Goal: Task Accomplishment & Management: Complete application form

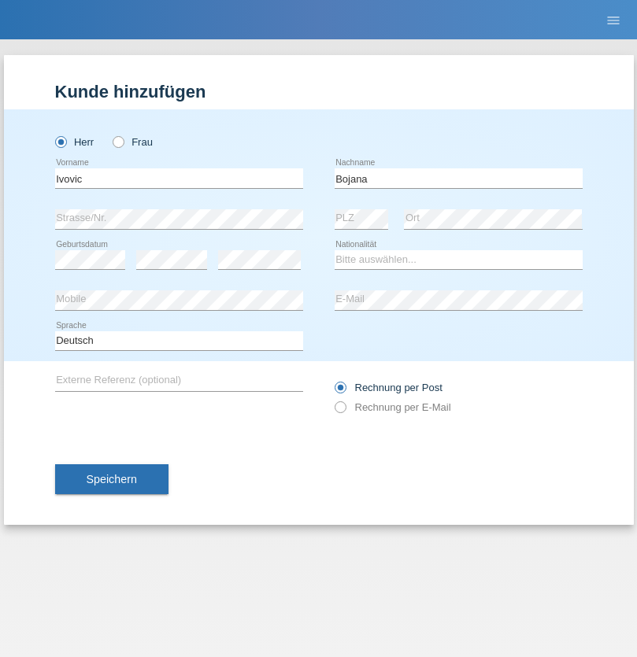
type input "Bojana"
select select "CH"
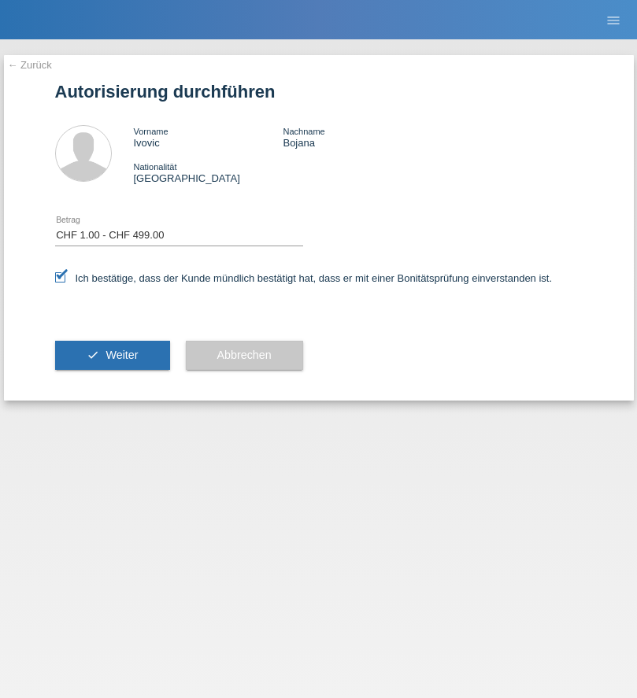
select select "1"
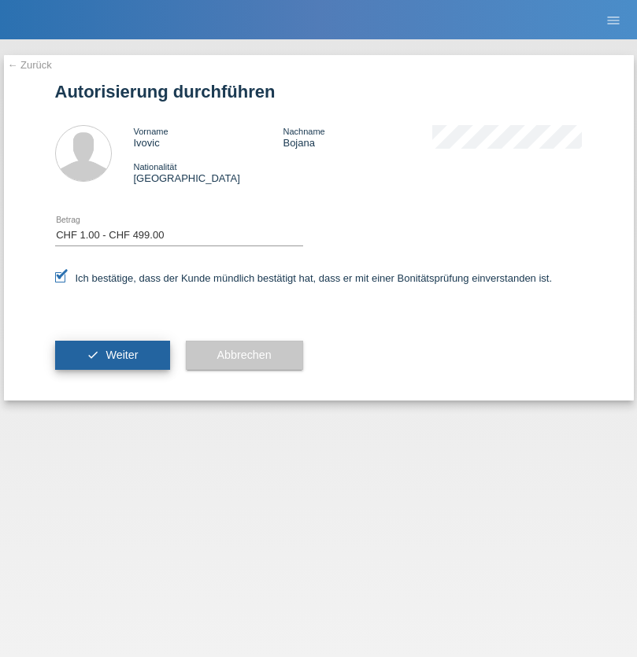
click at [112, 355] on span "Weiter" at bounding box center [121, 355] width 32 height 13
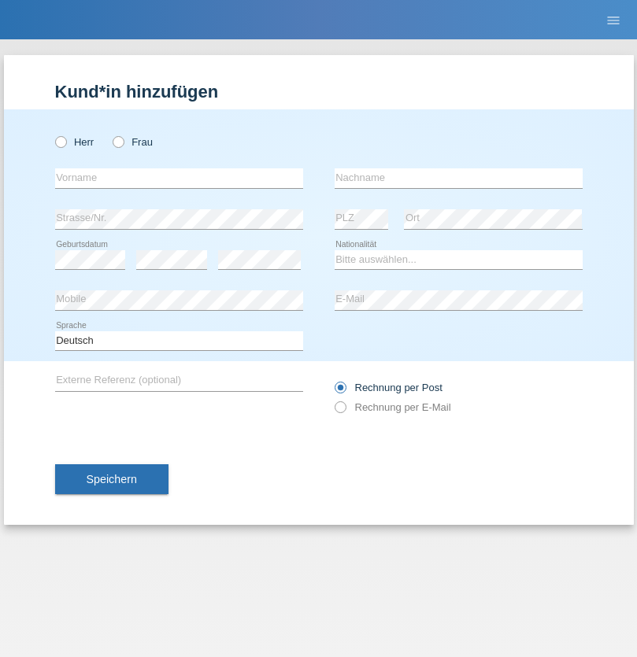
radio input "true"
click at [179, 178] on input "text" at bounding box center [179, 178] width 248 height 20
type input "David"
click at [458, 178] on input "text" at bounding box center [458, 178] width 248 height 20
type input "Nydegger"
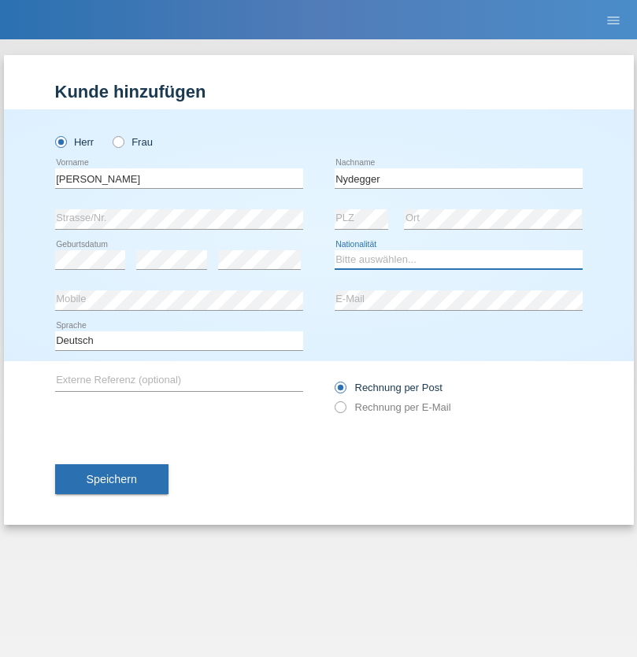
select select "CH"
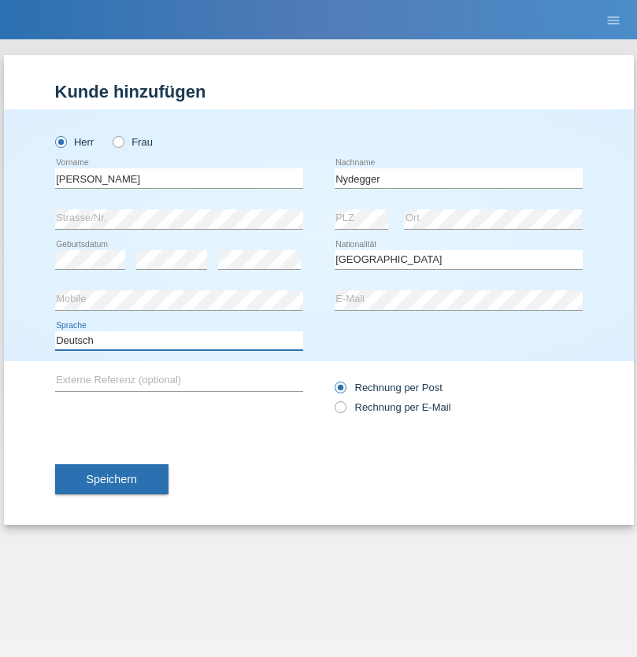
select select "en"
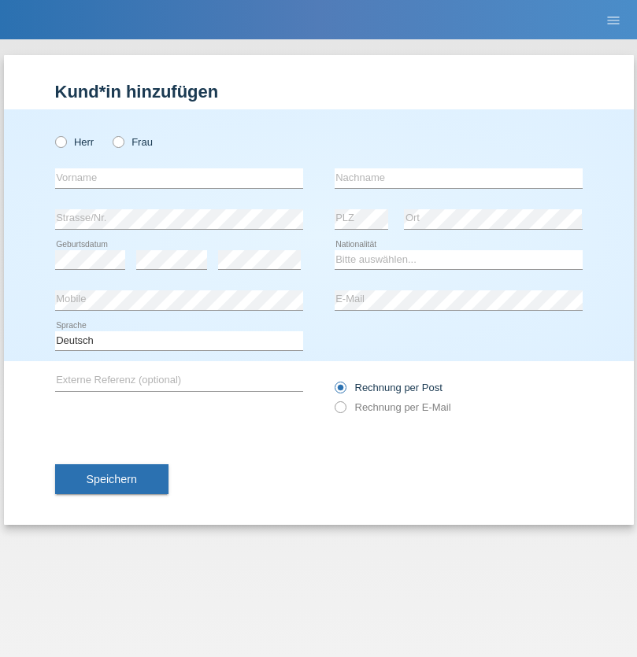
radio input "true"
click at [179, 178] on input "text" at bounding box center [179, 178] width 248 height 20
type input "[PERSON_NAME]"
click at [458, 178] on input "text" at bounding box center [458, 178] width 248 height 20
type input "Nydegger"
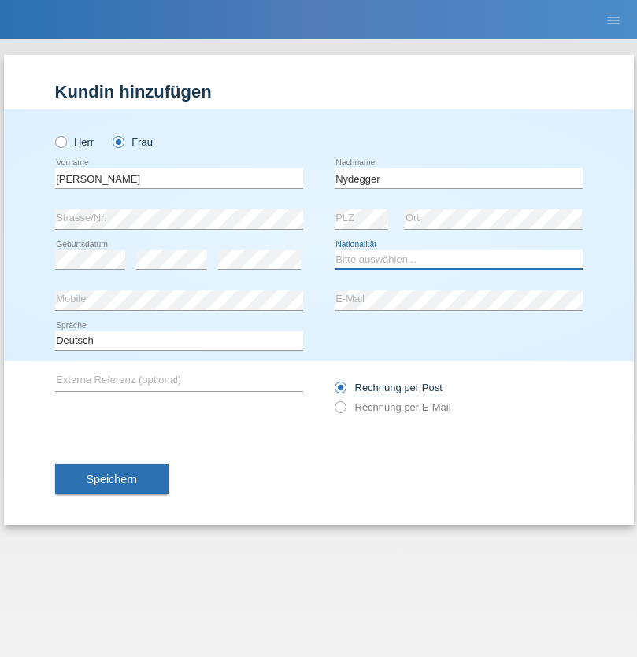
select select "CH"
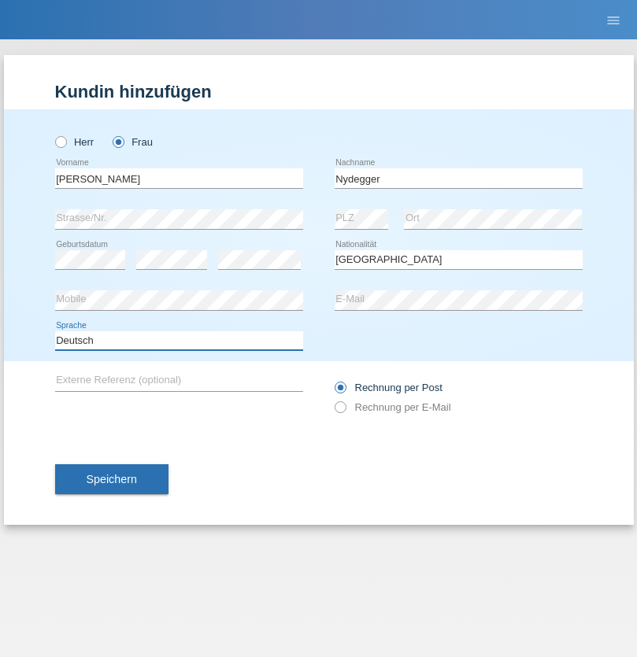
select select "en"
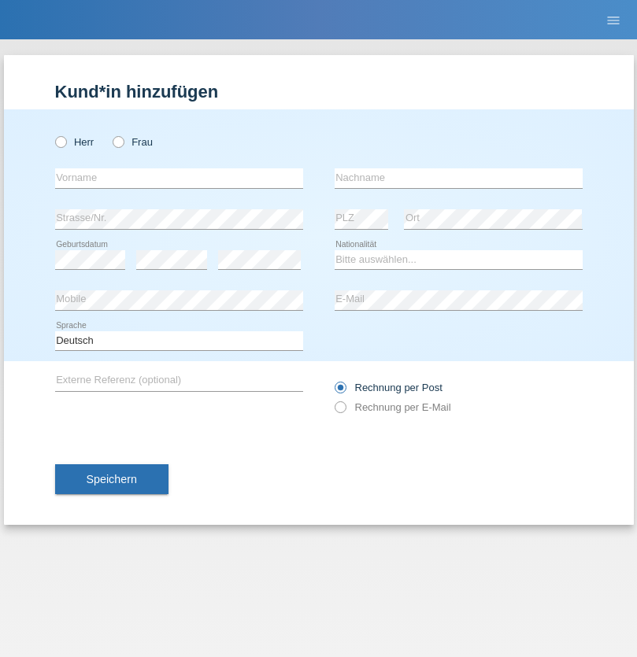
radio input "true"
click at [179, 178] on input "text" at bounding box center [179, 178] width 248 height 20
type input "Goekhan"
click at [458, 178] on input "text" at bounding box center [458, 178] width 248 height 20
type input "Akarsu"
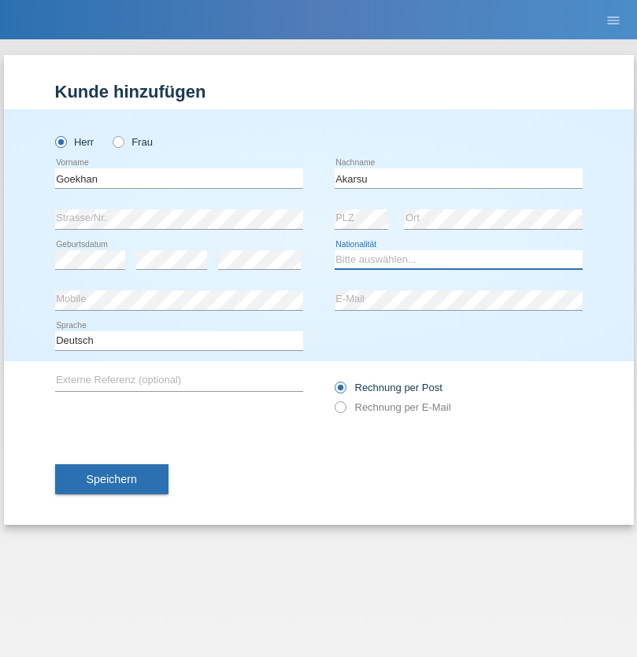
select select "AT"
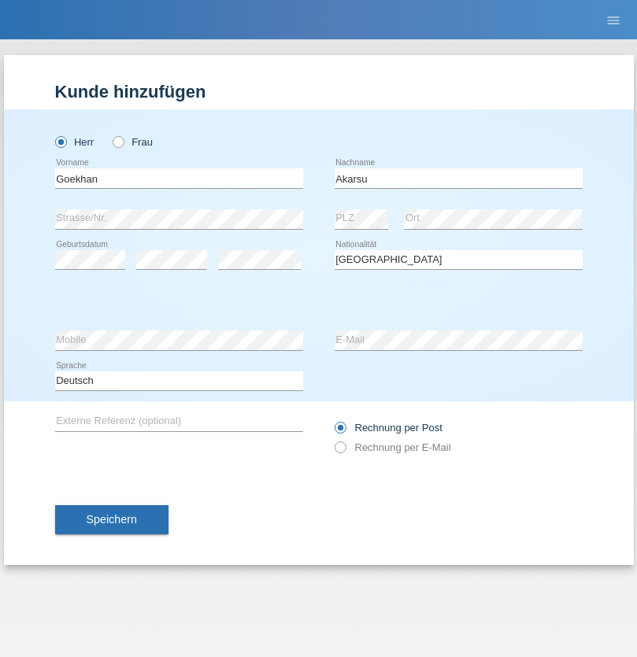
select select "C"
select select "01"
select select "05"
select select "2021"
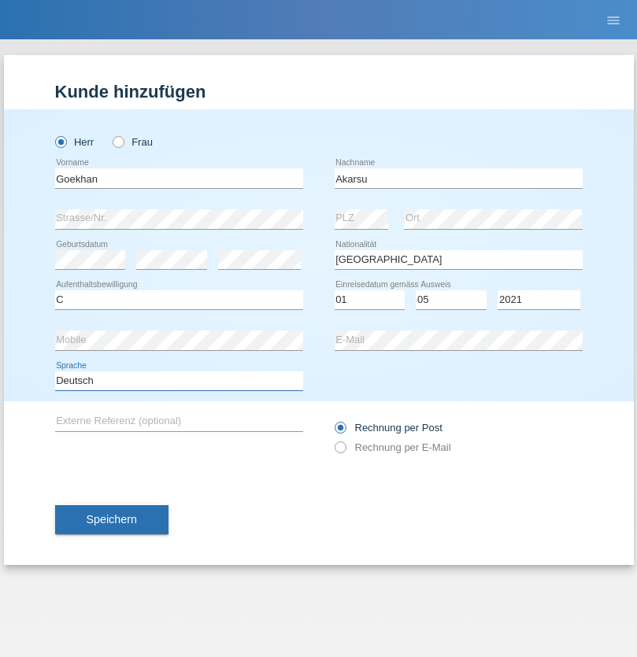
select select "en"
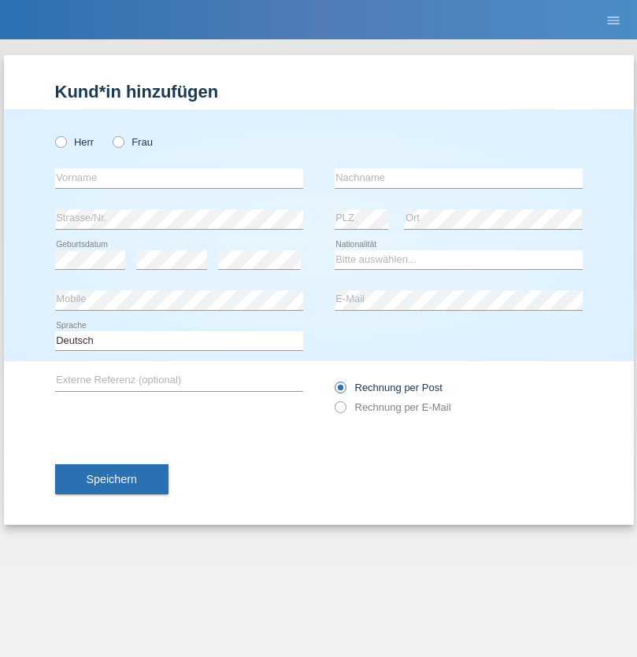
radio input "true"
click at [179, 178] on input "text" at bounding box center [179, 178] width 248 height 20
type input "[PERSON_NAME]"
click at [458, 178] on input "text" at bounding box center [458, 178] width 248 height 20
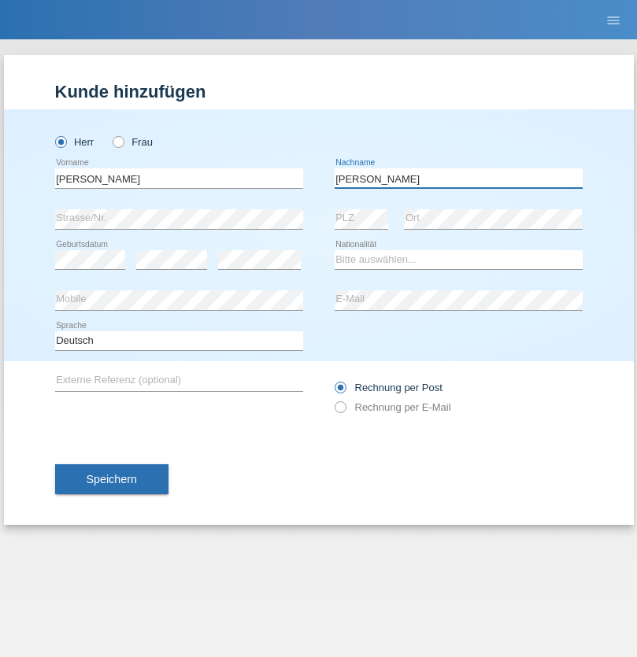
type input "[PERSON_NAME]"
select select "IT"
select select "C"
select select "22"
select select "06"
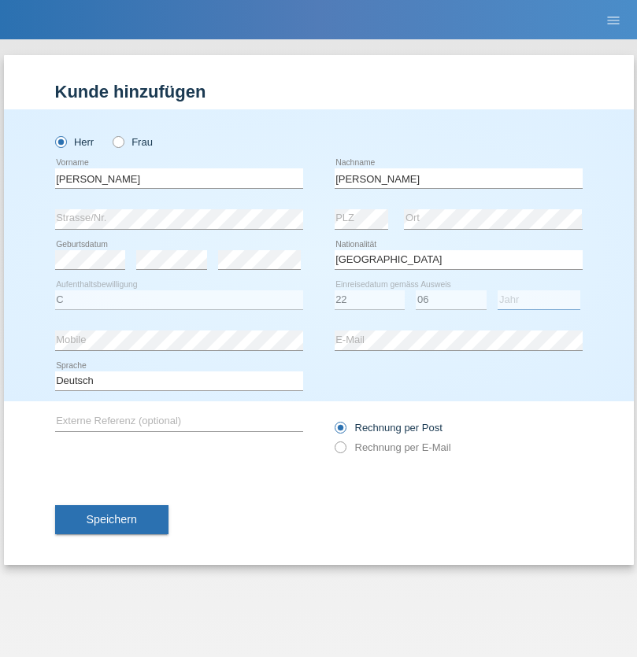
select select "1964"
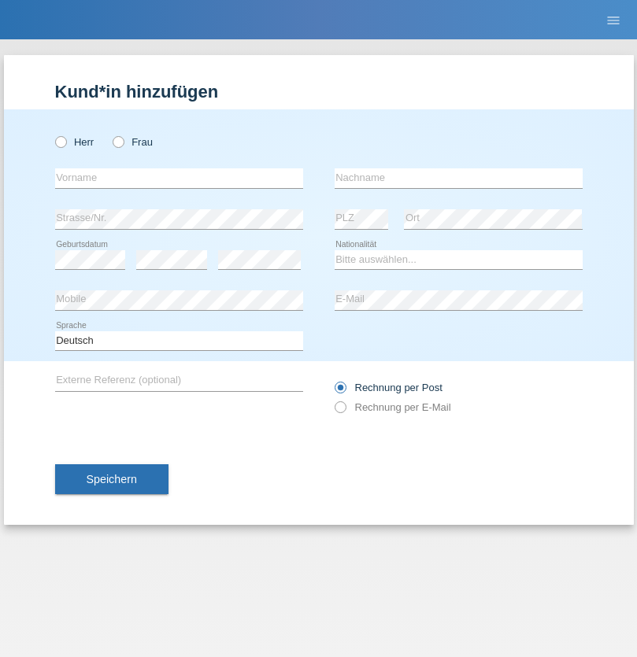
radio input "true"
click at [179, 178] on input "text" at bounding box center [179, 178] width 248 height 20
type input "Carnevale"
click at [458, 178] on input "text" at bounding box center [458, 178] width 248 height 20
type input "Alessio"
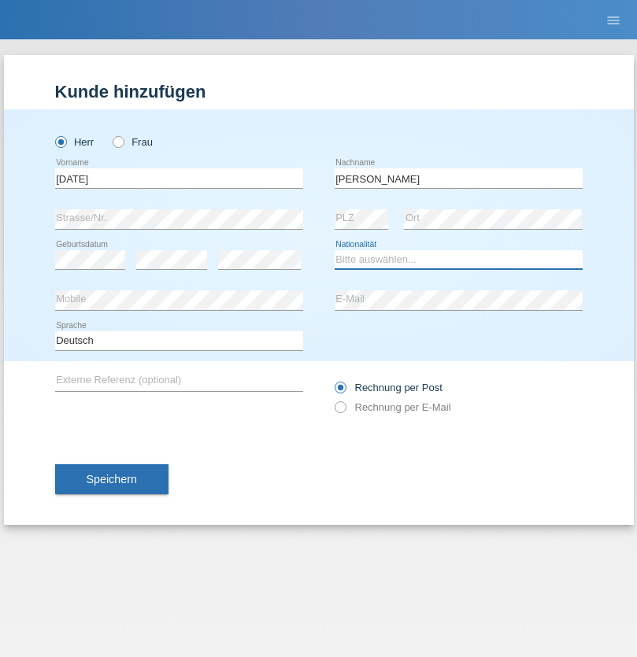
select select "IT"
select select "C"
select select "01"
select select "05"
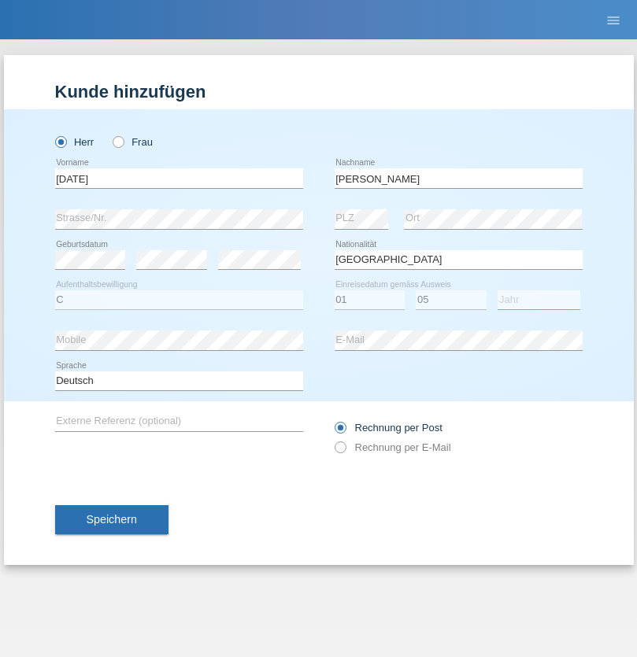
select select "2021"
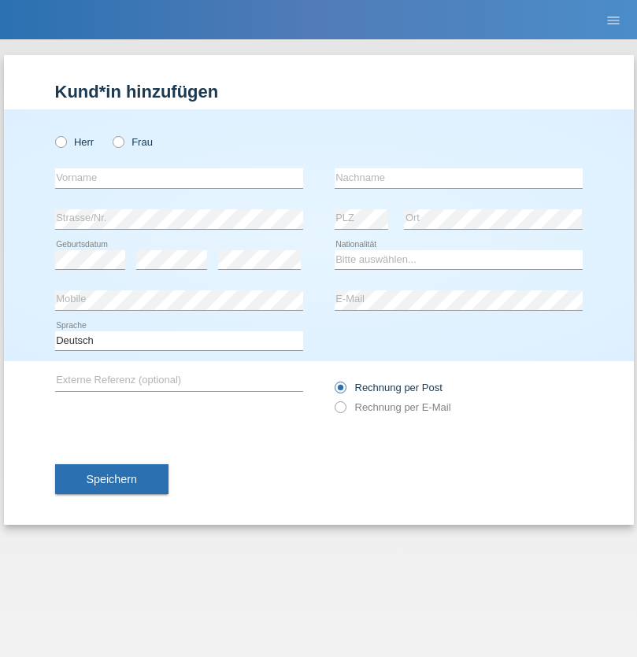
radio input "true"
click at [179, 178] on input "text" at bounding box center [179, 178] width 248 height 20
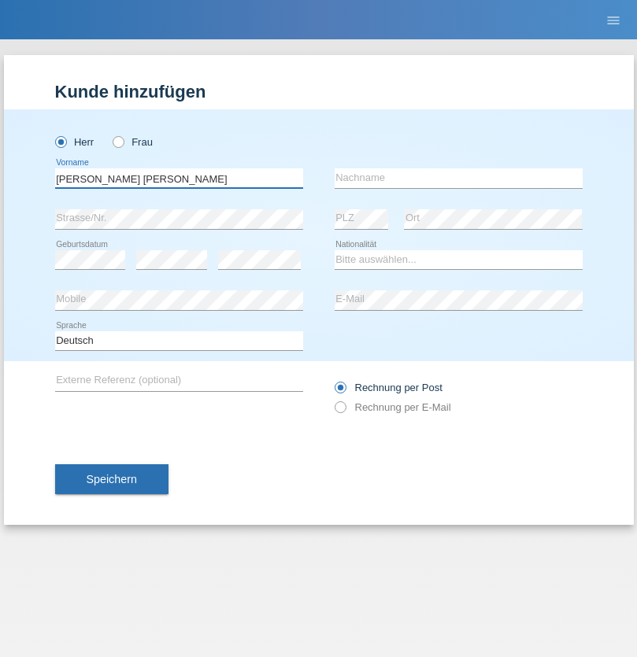
type input "Claudiu Marian"
click at [458, 178] on input "text" at bounding box center [458, 178] width 248 height 20
type input "Cislariu"
select select "CH"
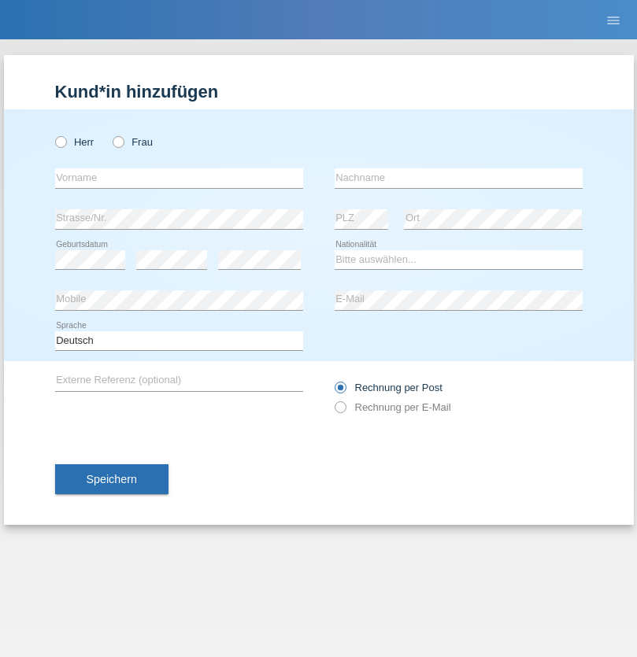
radio input "true"
select select "CH"
radio input "true"
click at [179, 178] on input "text" at bounding box center [179, 178] width 248 height 20
type input "Zsolt"
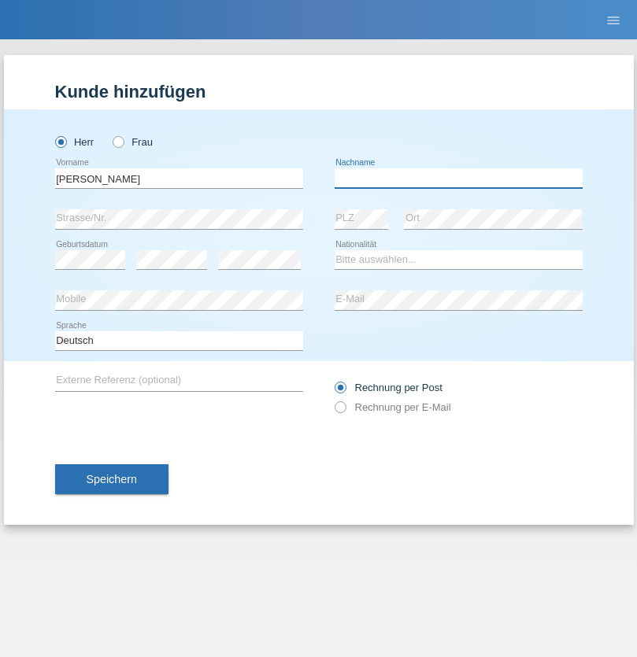
click at [458, 178] on input "text" at bounding box center [458, 178] width 248 height 20
type input "Kappelmayer"
select select "MG"
select select "C"
select select "31"
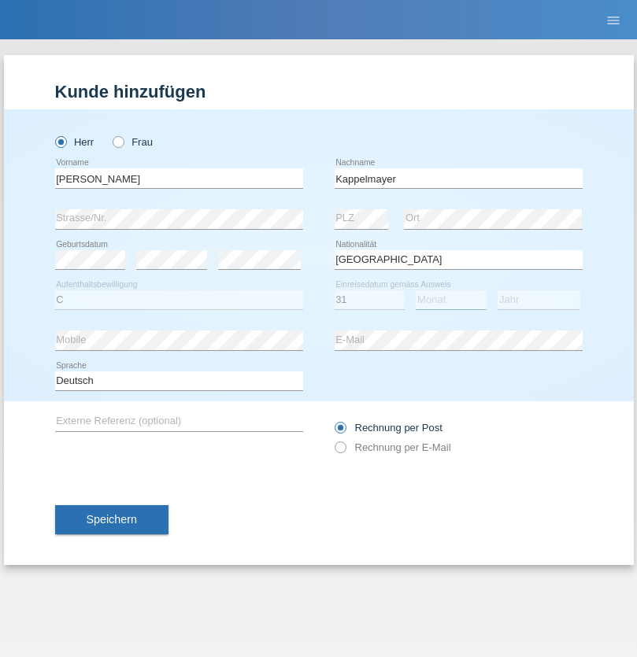
select select "08"
select select "2021"
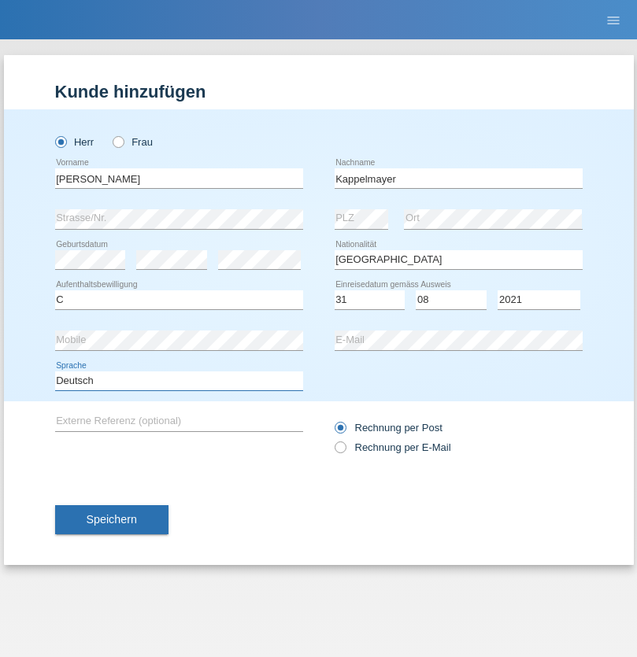
select select "en"
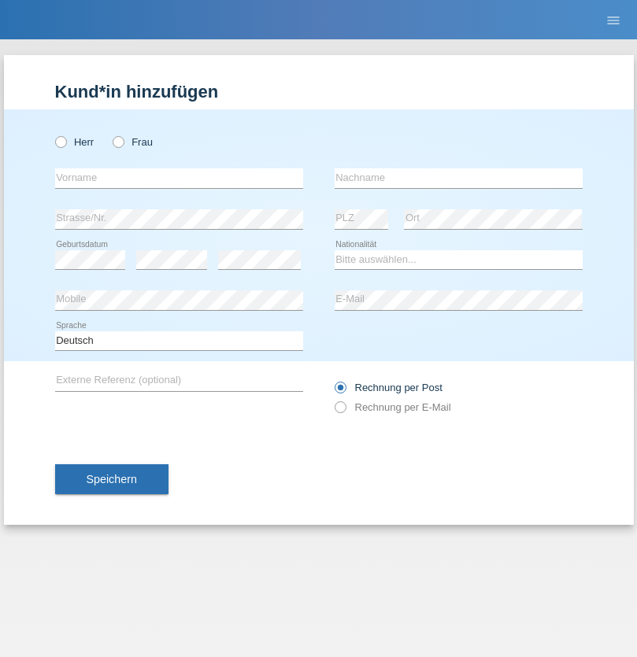
radio input "true"
click at [179, 178] on input "text" at bounding box center [179, 178] width 248 height 20
type input "firat"
click at [458, 178] on input "text" at bounding box center [458, 178] width 248 height 20
type input "kara"
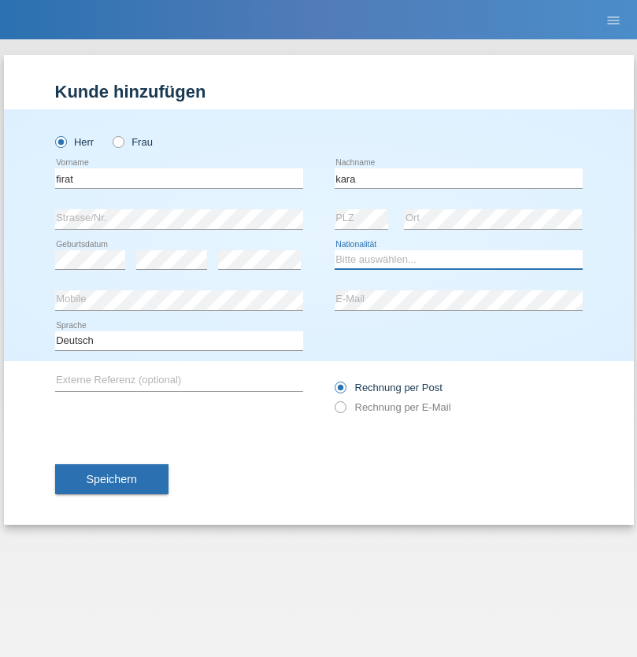
select select "CH"
radio input "true"
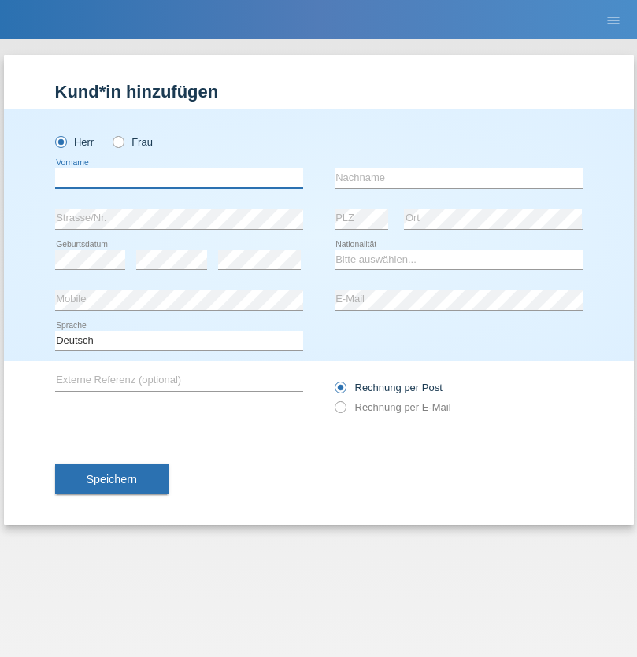
click at [179, 178] on input "text" at bounding box center [179, 178] width 248 height 20
type input "Jean Panda"
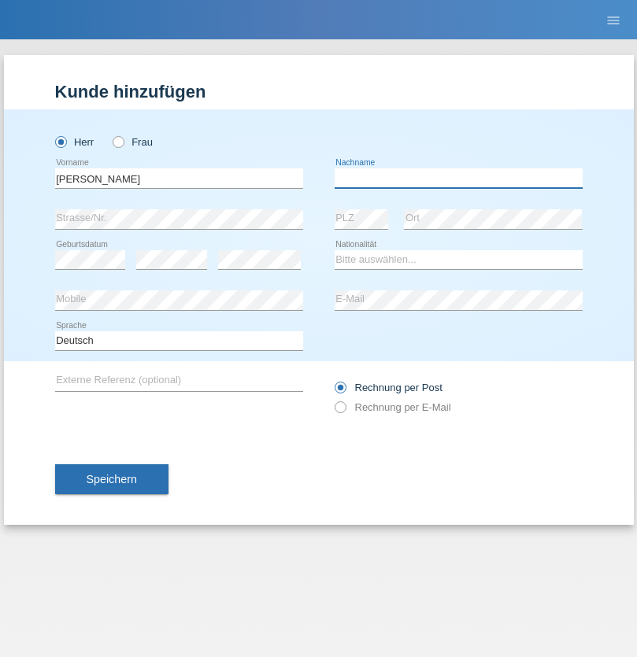
click at [458, 178] on input "text" at bounding box center [458, 178] width 248 height 20
type input "Panda nzinga"
select select "MN"
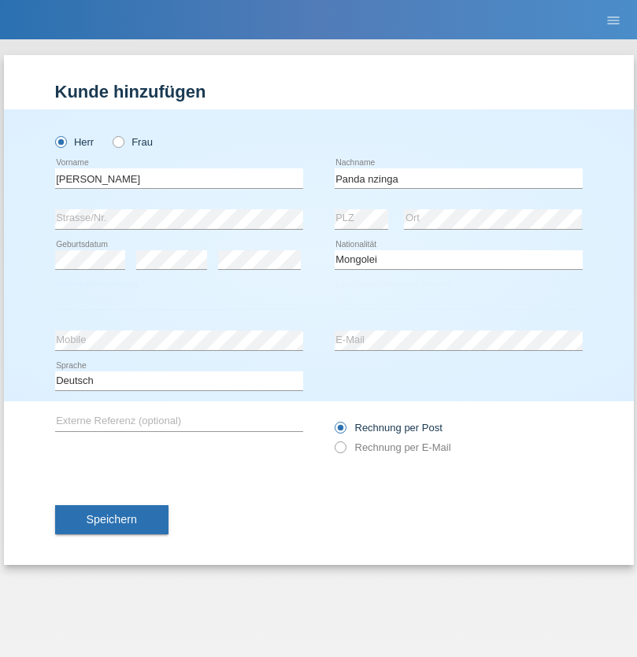
select select "C"
select select "28"
select select "11"
select select "2001"
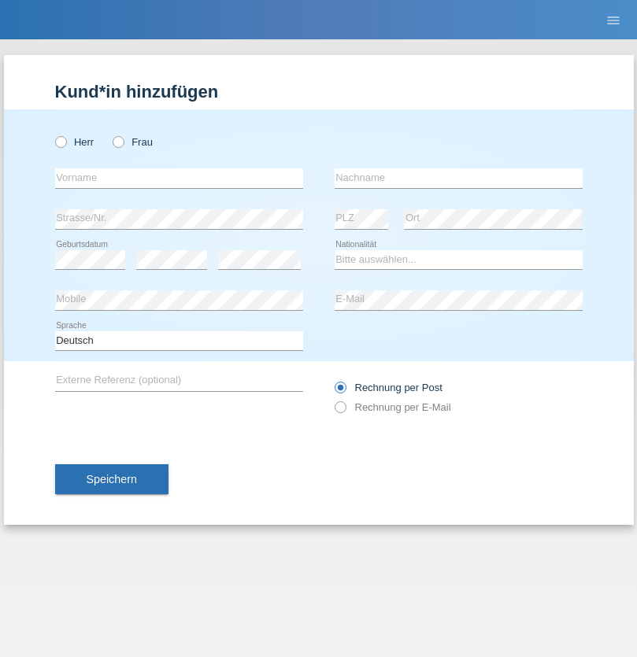
radio input "true"
select select "HU"
select select "C"
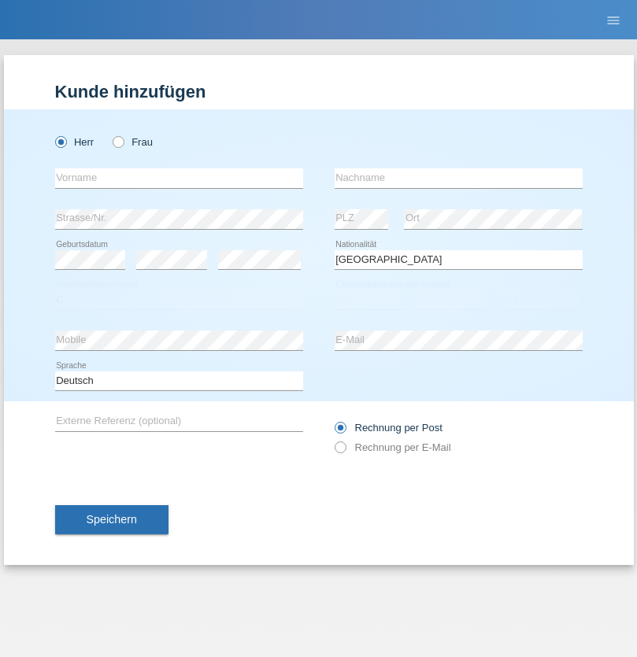
select select "30"
select select "10"
select select "2021"
